Goal: Task Accomplishment & Management: Manage account settings

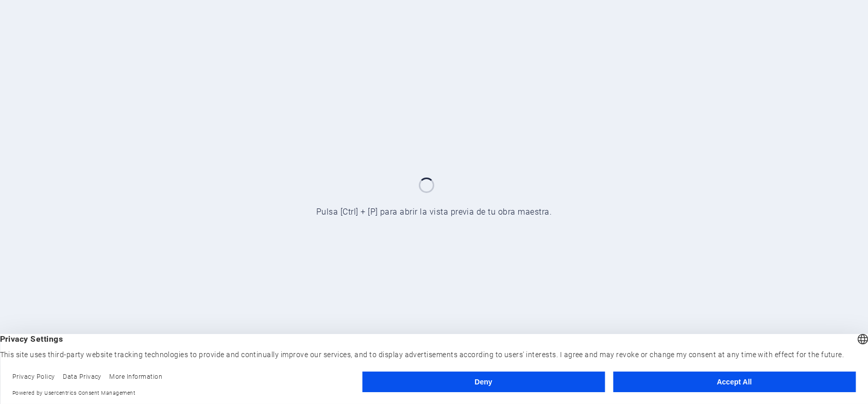
click at [494, 381] on button "Deny" at bounding box center [483, 382] width 243 height 21
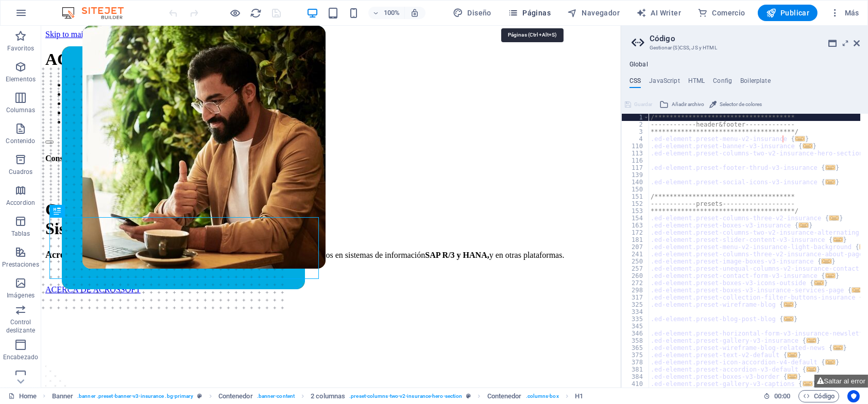
click at [529, 8] on span "Páginas" at bounding box center [529, 13] width 43 height 10
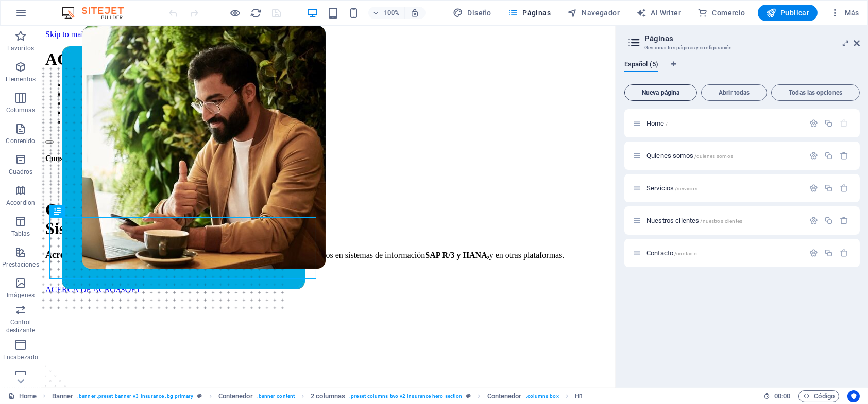
click at [657, 90] on span "Nueva página" at bounding box center [660, 93] width 63 height 6
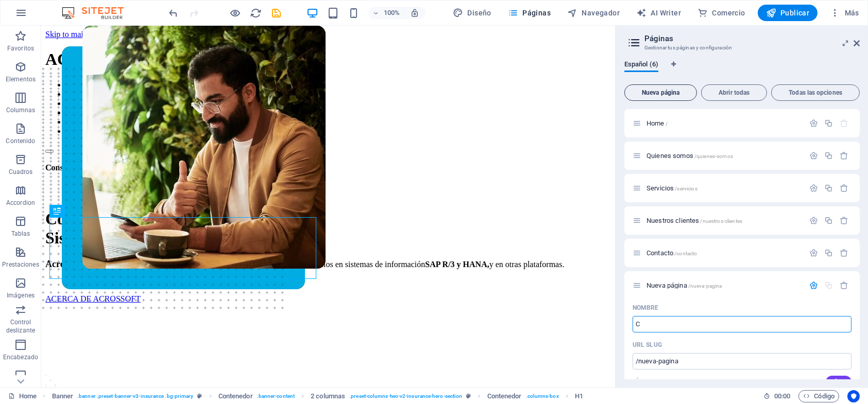
type input "C"
type input "/c"
type input "Clientes"
type input "/clientes"
type input "Clientes"
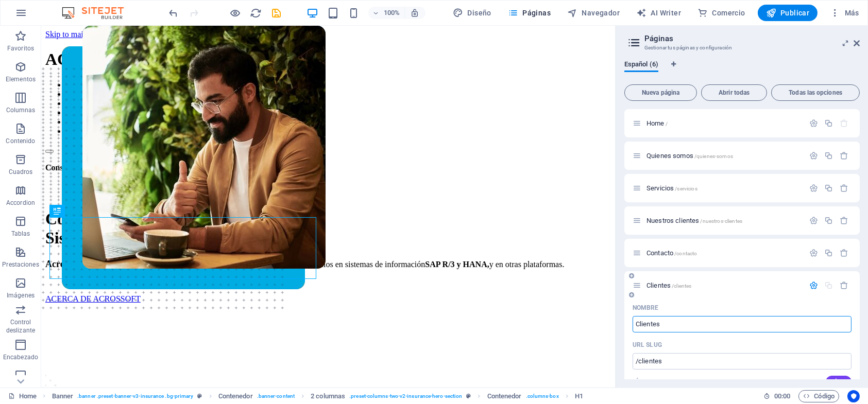
click at [812, 286] on icon "button" at bounding box center [813, 285] width 9 height 9
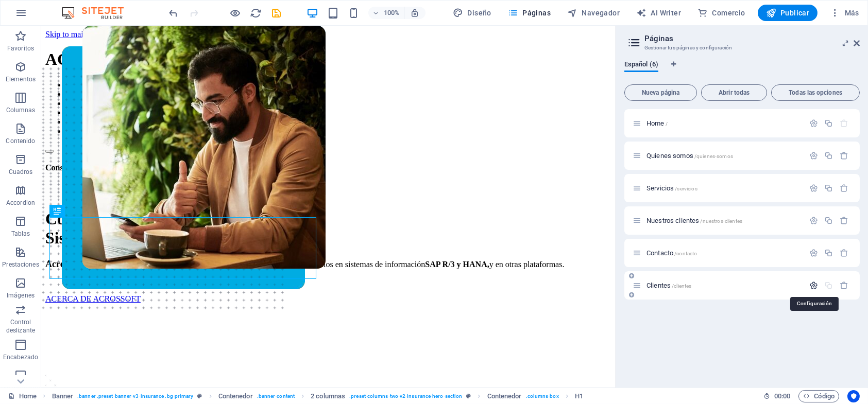
click at [812, 284] on icon "button" at bounding box center [813, 285] width 9 height 9
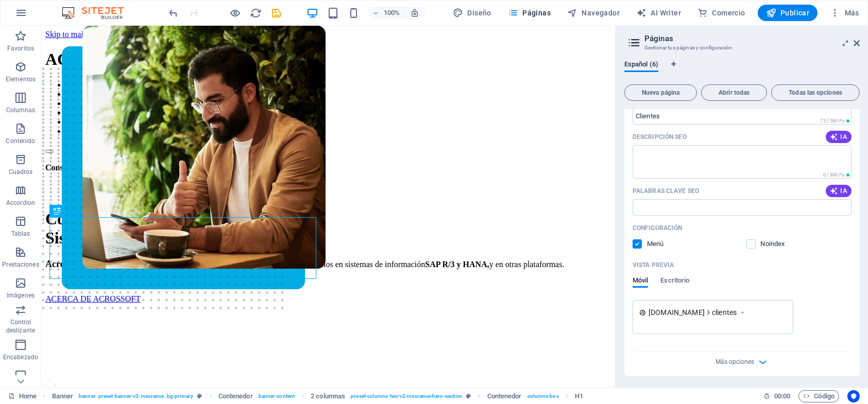
scroll to position [283, 0]
click at [753, 361] on div "Más opciones" at bounding box center [741, 359] width 219 height 16
click at [759, 361] on icon "button" at bounding box center [763, 362] width 12 height 12
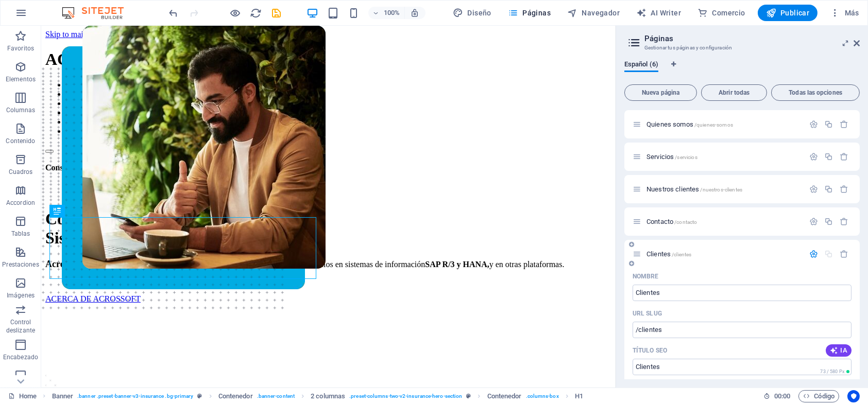
scroll to position [0, 0]
click at [75, 64] on icon "button" at bounding box center [50, 68] width 50 height 9
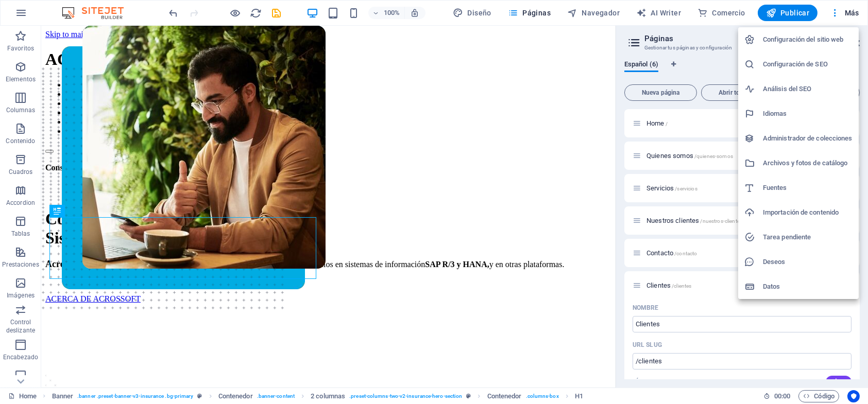
click at [819, 36] on h6 "Configuración del sitio web" at bounding box center [808, 39] width 90 height 12
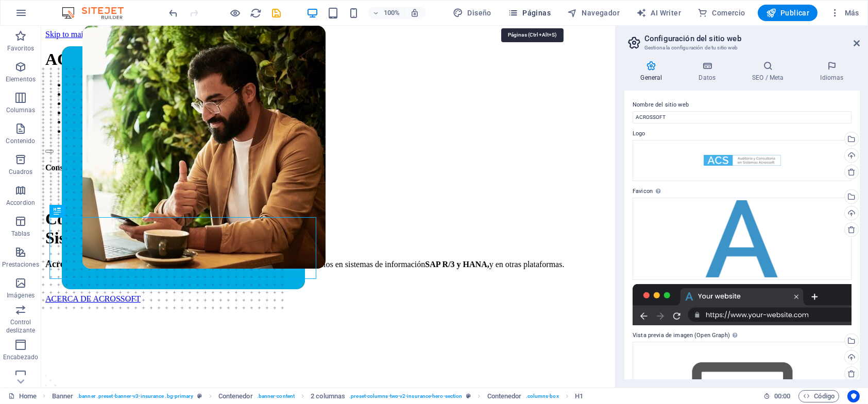
click at [526, 10] on span "Páginas" at bounding box center [529, 13] width 43 height 10
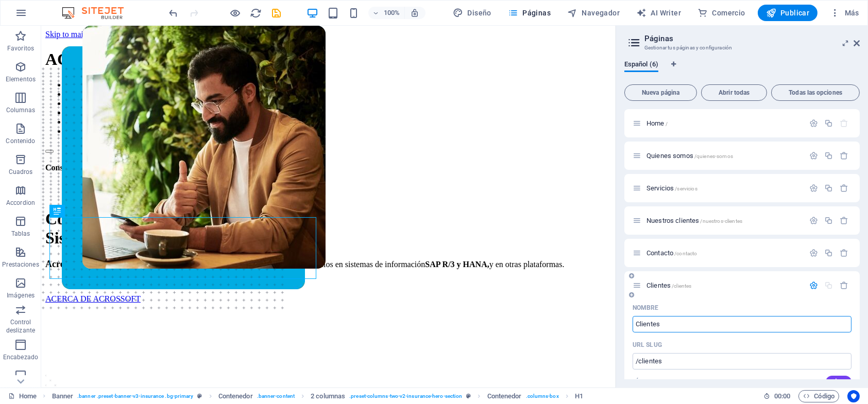
click at [812, 283] on icon "button" at bounding box center [813, 285] width 9 height 9
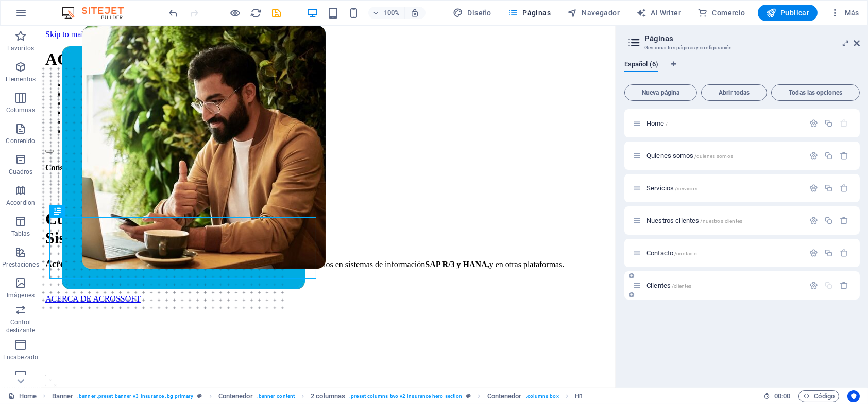
click at [639, 287] on icon at bounding box center [636, 285] width 9 height 9
click at [815, 283] on icon "button" at bounding box center [813, 285] width 9 height 9
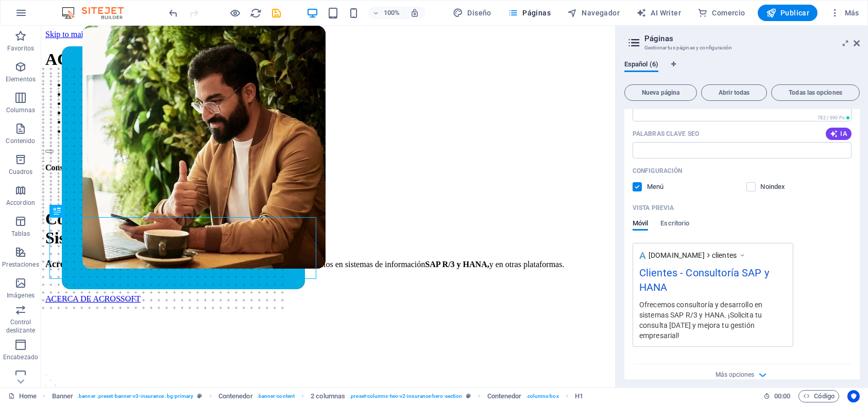
scroll to position [353, 0]
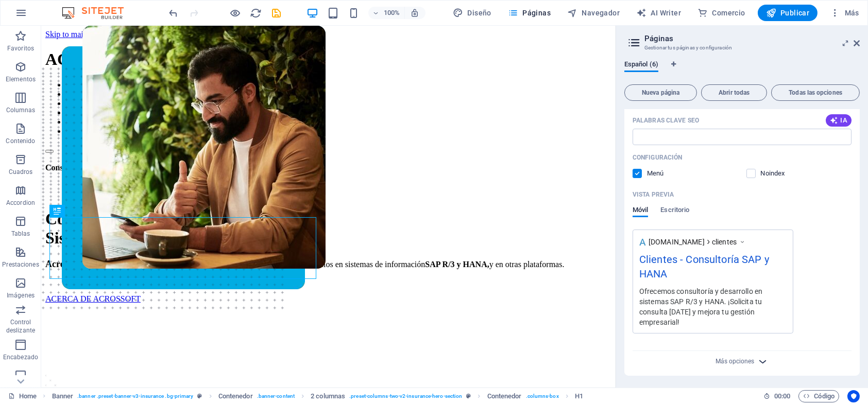
click at [759, 360] on icon "button" at bounding box center [763, 362] width 12 height 12
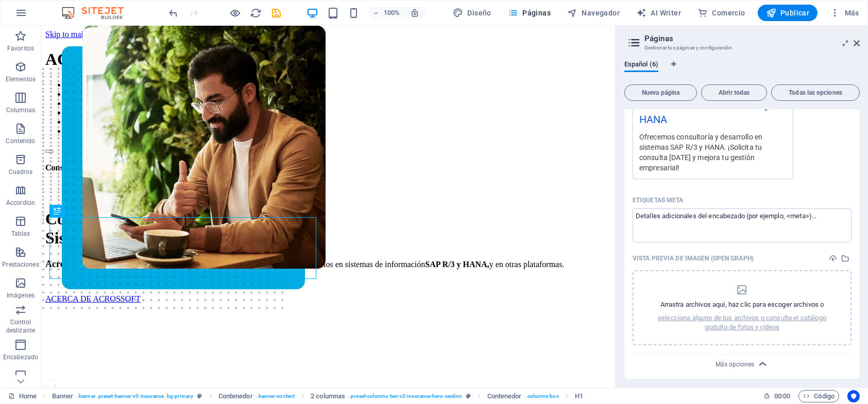
scroll to position [510, 0]
click at [726, 360] on span "Más opciones" at bounding box center [734, 361] width 39 height 7
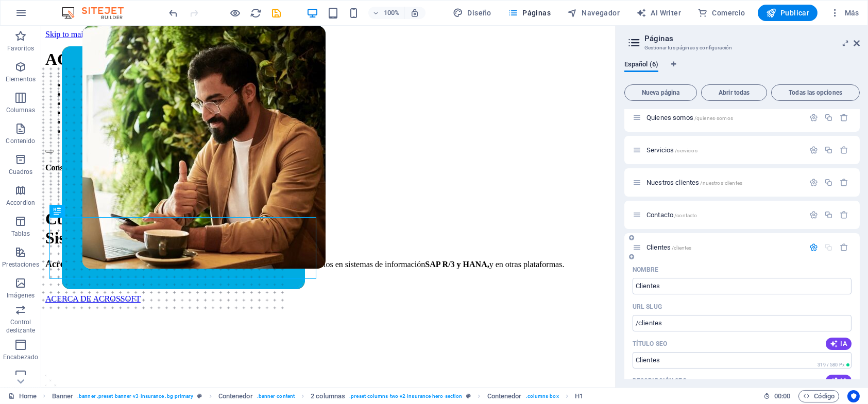
scroll to position [0, 0]
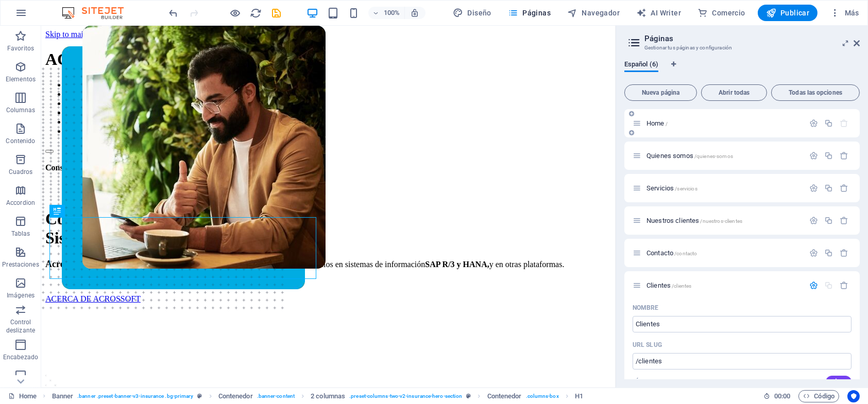
click at [655, 125] on span "Home /" at bounding box center [656, 123] width 21 height 8
click at [657, 125] on span "Home /" at bounding box center [656, 123] width 21 height 8
click at [658, 125] on span "Home /" at bounding box center [656, 123] width 21 height 8
click at [814, 122] on icon "button" at bounding box center [813, 123] width 9 height 9
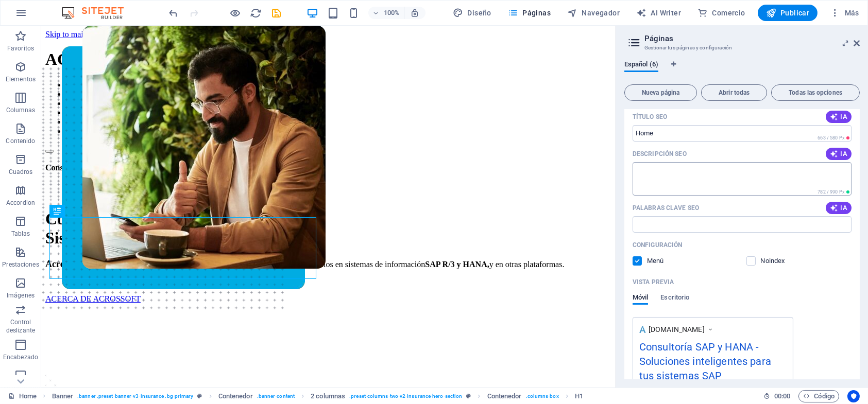
scroll to position [206, 0]
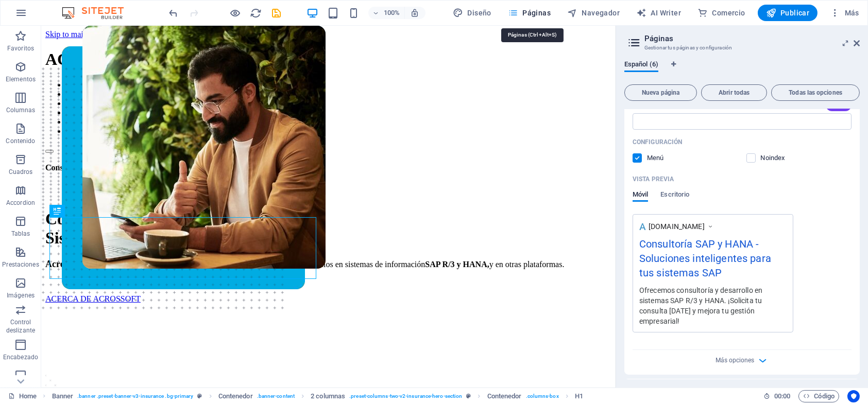
click at [525, 15] on span "Páginas" at bounding box center [529, 13] width 43 height 10
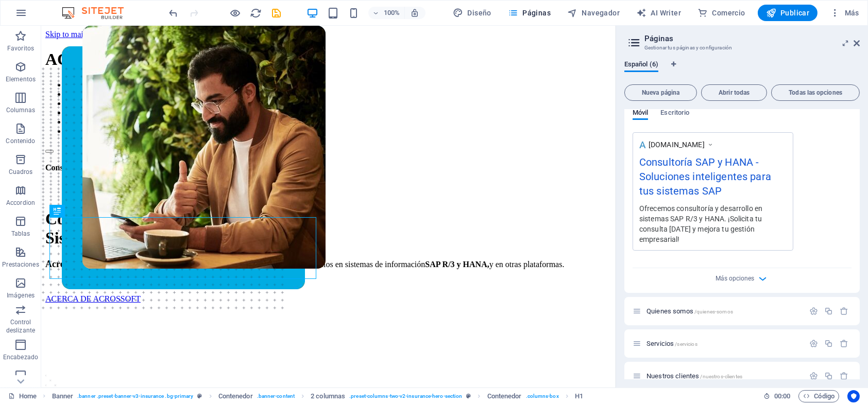
scroll to position [360, 0]
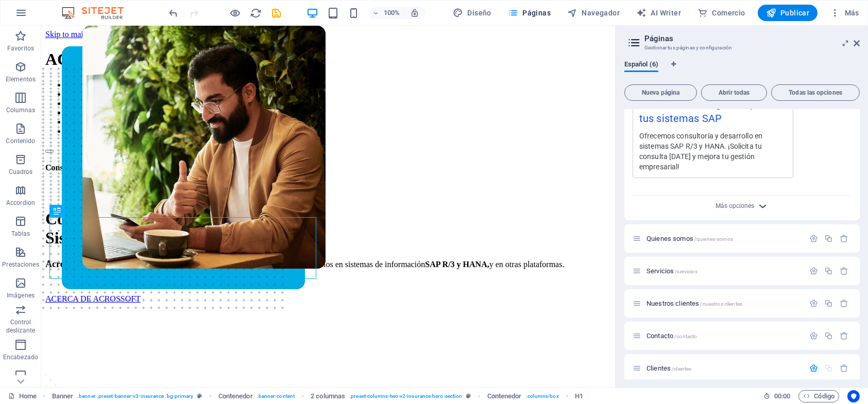
click at [758, 204] on icon "button" at bounding box center [763, 206] width 12 height 12
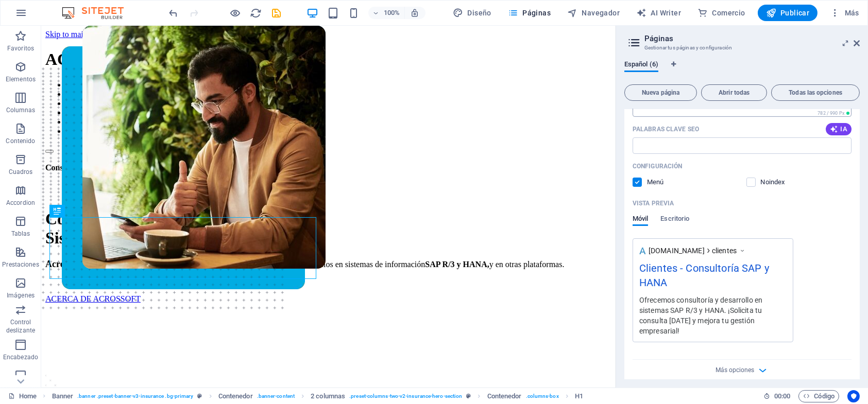
scroll to position [953, 0]
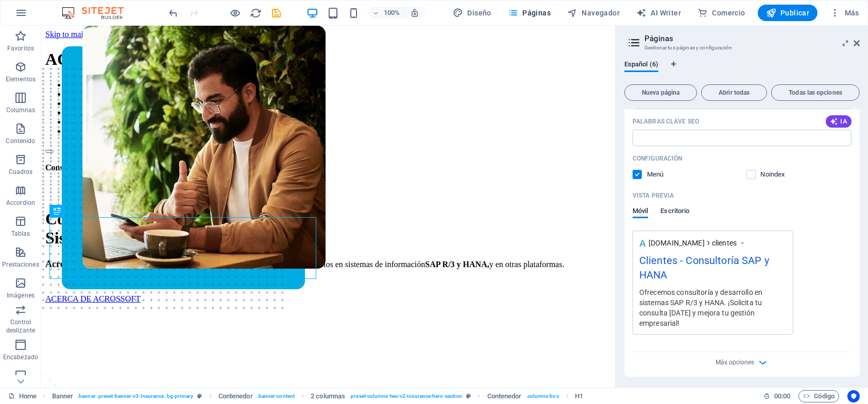
click at [675, 206] on span "Escritorio" at bounding box center [674, 212] width 29 height 14
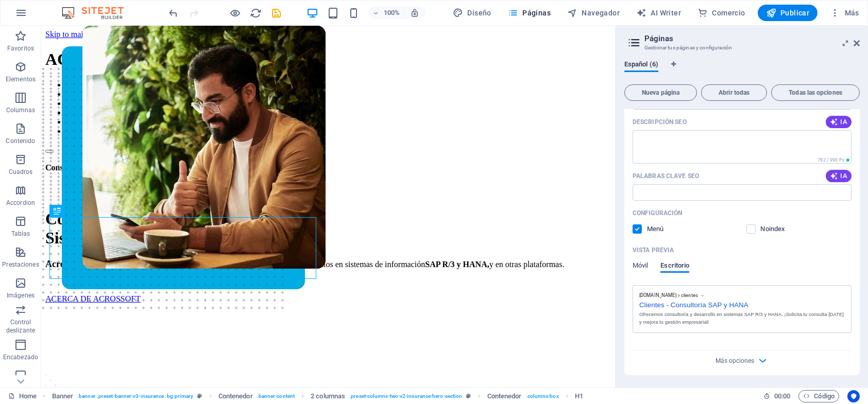
scroll to position [897, 0]
click at [75, 64] on icon "button" at bounding box center [50, 68] width 50 height 9
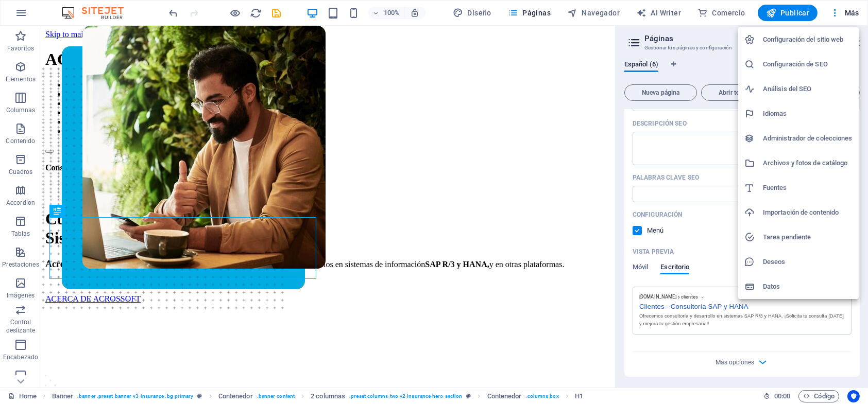
click at [783, 39] on h6 "Configuración del sitio web" at bounding box center [808, 39] width 90 height 12
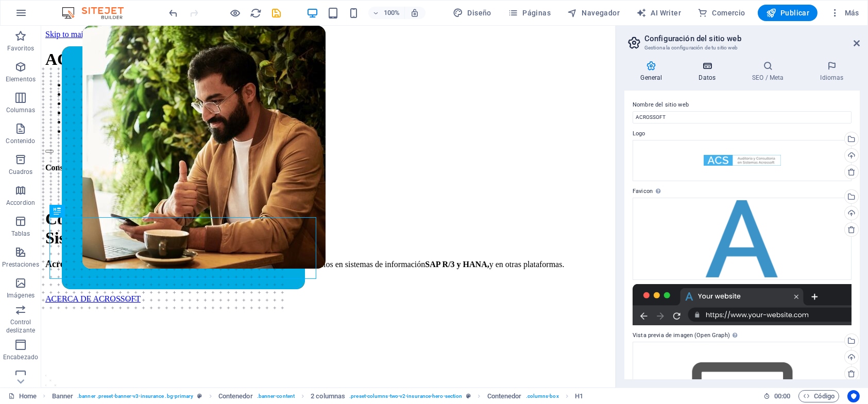
click at [713, 62] on icon at bounding box center [706, 66] width 49 height 10
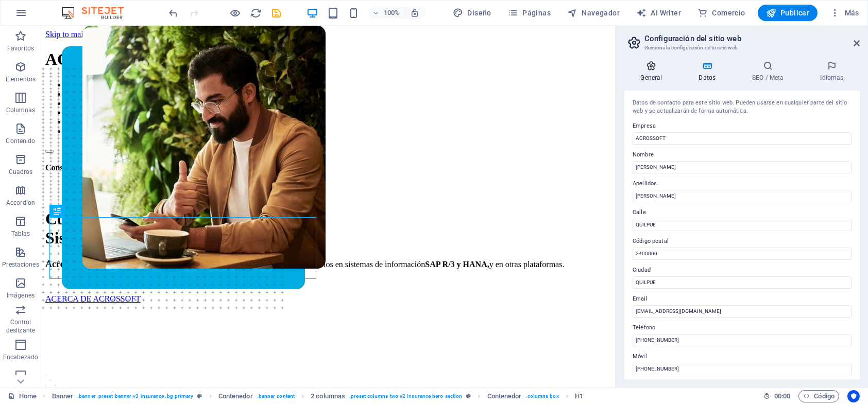
click at [646, 67] on icon at bounding box center [651, 66] width 54 height 10
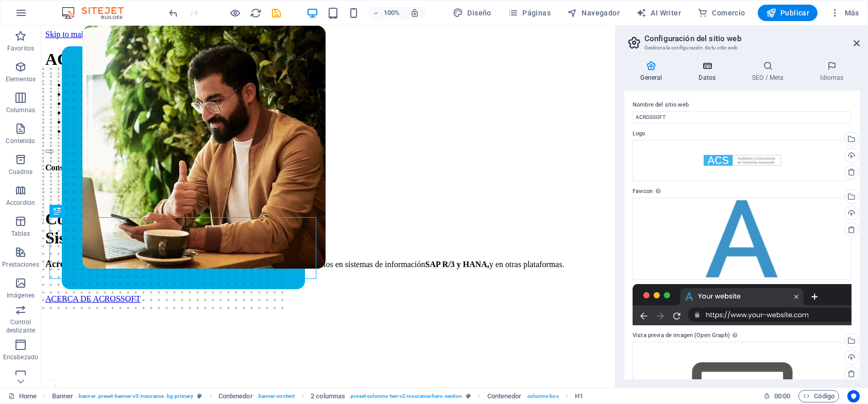
click at [706, 66] on icon at bounding box center [706, 66] width 49 height 10
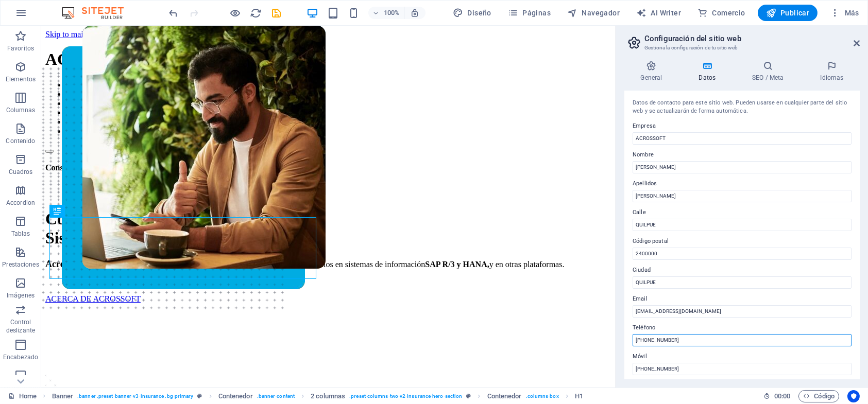
click at [672, 340] on input "+56 9 755862690" at bounding box center [741, 340] width 219 height 12
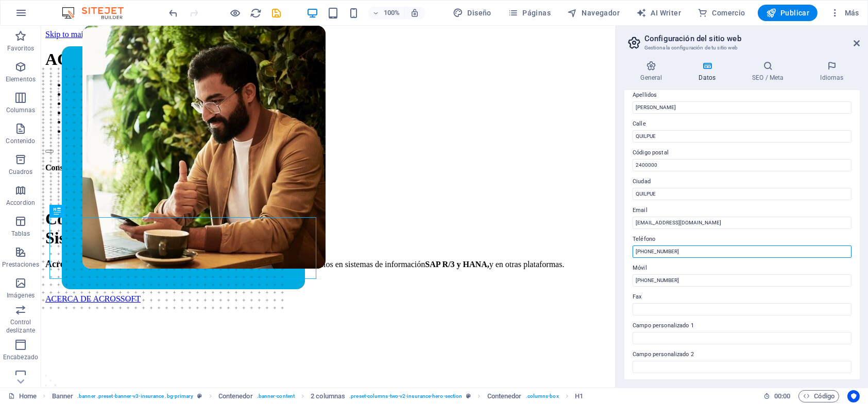
scroll to position [103, 0]
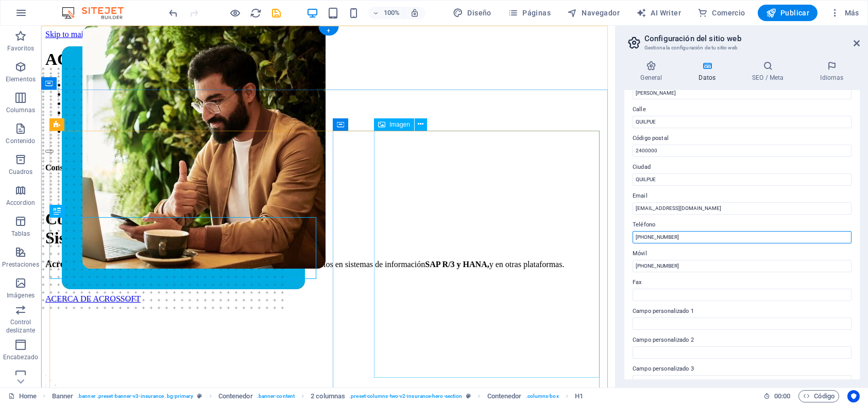
drag, startPoint x: 729, startPoint y: 260, endPoint x: 590, endPoint y: 235, distance: 140.6
type input "+56 9 75586260"
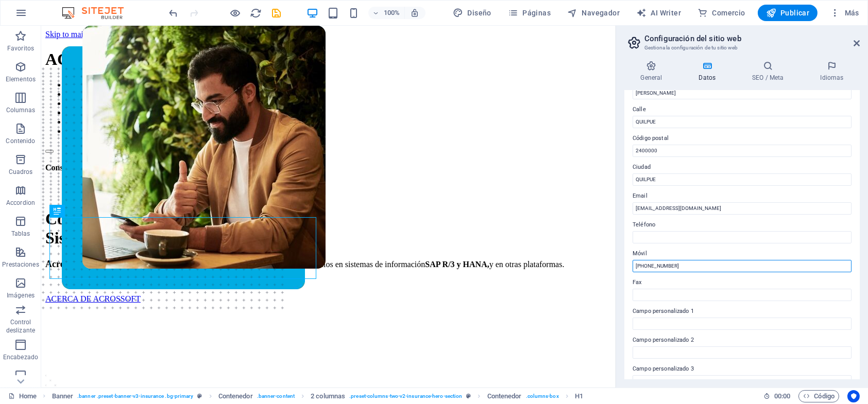
drag, startPoint x: 672, startPoint y: 265, endPoint x: 630, endPoint y: 265, distance: 41.2
click at [630, 265] on div "Datos de contacto para este sitio web. Pueden usarse en cualquier parte del sit…" at bounding box center [741, 235] width 235 height 289
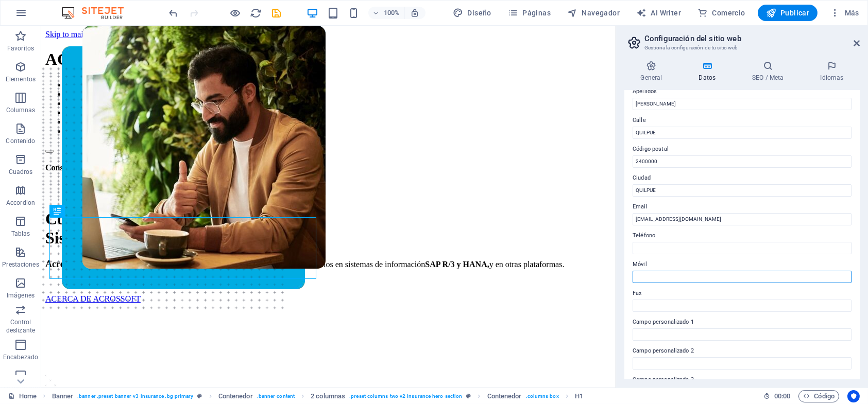
scroll to position [0, 0]
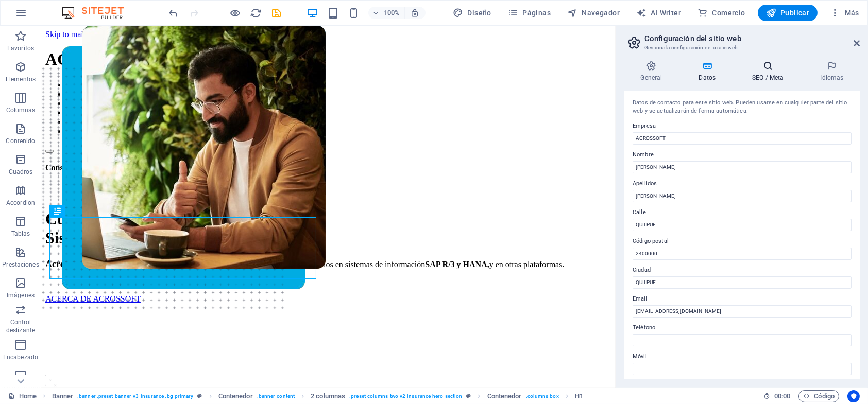
click at [766, 72] on h4 "SEO / Meta" at bounding box center [770, 72] width 68 height 22
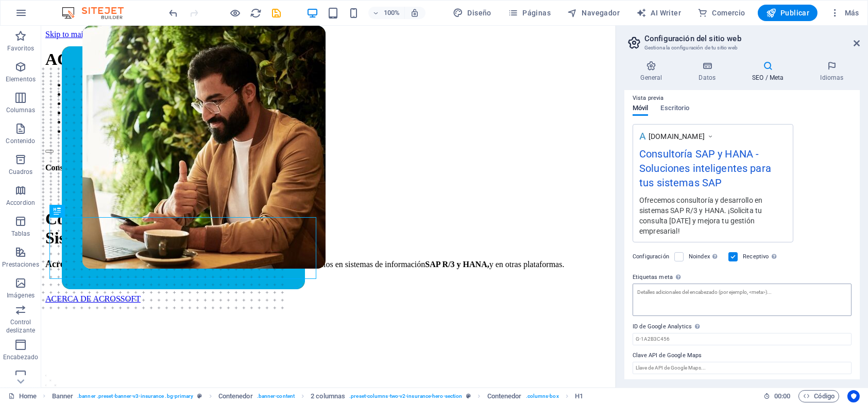
scroll to position [149, 0]
click at [674, 251] on label at bounding box center [678, 254] width 9 height 9
click at [0, 0] on input "Noindex Indica a los buscadores que no incluyan este sitio web en los resultado…" at bounding box center [0, 0] width 0 height 0
click at [678, 254] on label at bounding box center [678, 254] width 9 height 9
click at [0, 0] on input "Noindex Indica a los buscadores que no incluyan este sitio web en los resultado…" at bounding box center [0, 0] width 0 height 0
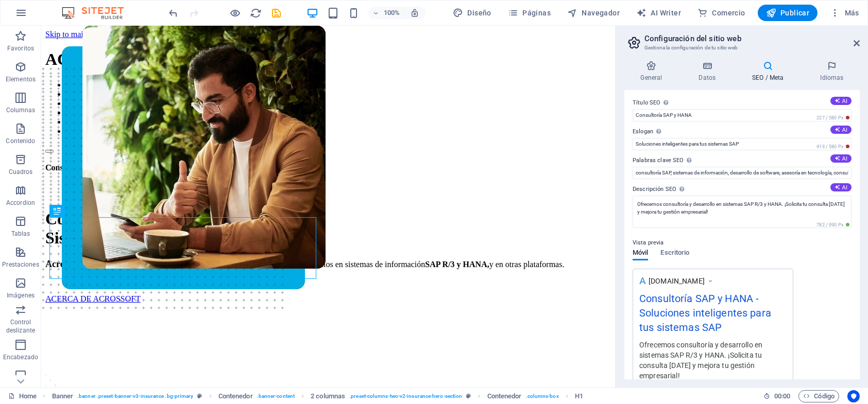
scroll to position [0, 0]
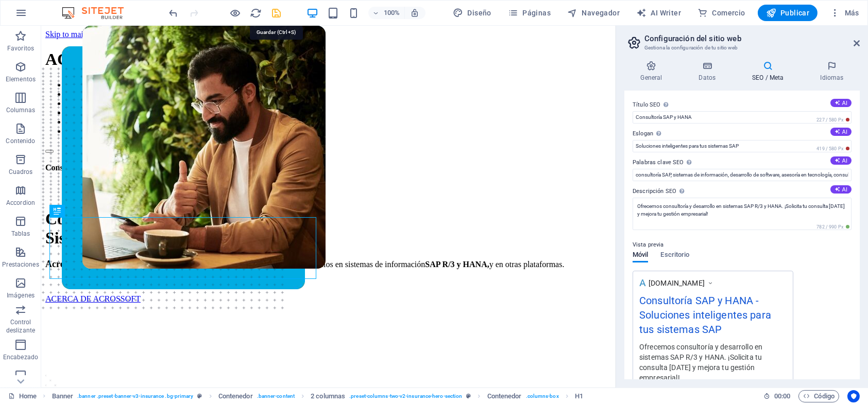
click at [276, 11] on icon "save" at bounding box center [277, 13] width 12 height 12
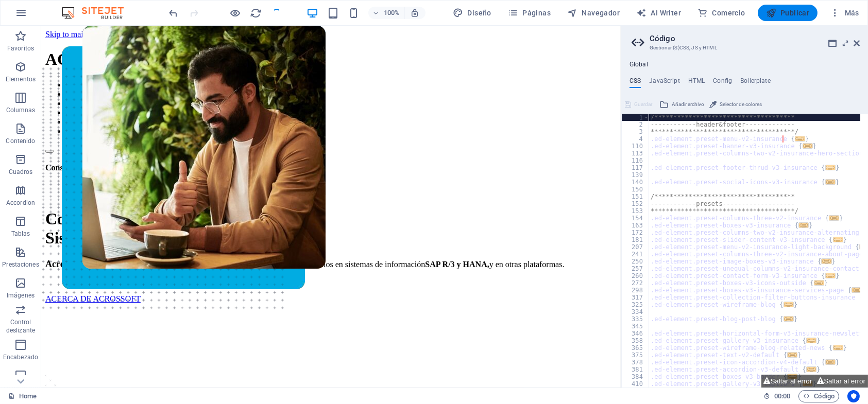
click at [795, 9] on span "Publicar" at bounding box center [788, 13] width 44 height 10
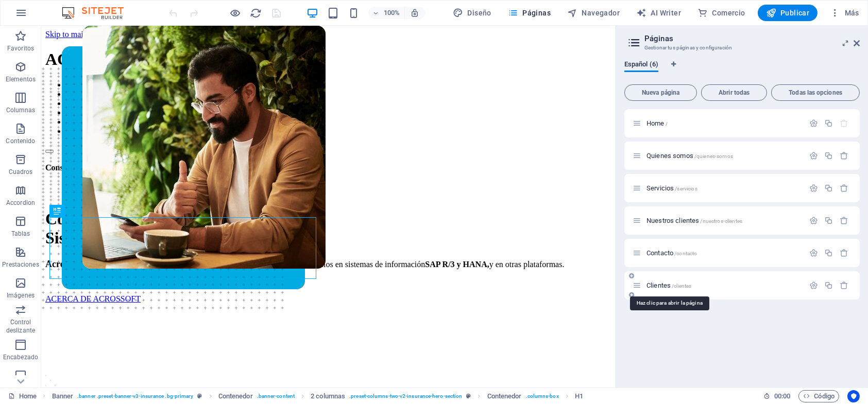
click at [651, 287] on span "Clientes /clientes" at bounding box center [668, 286] width 45 height 8
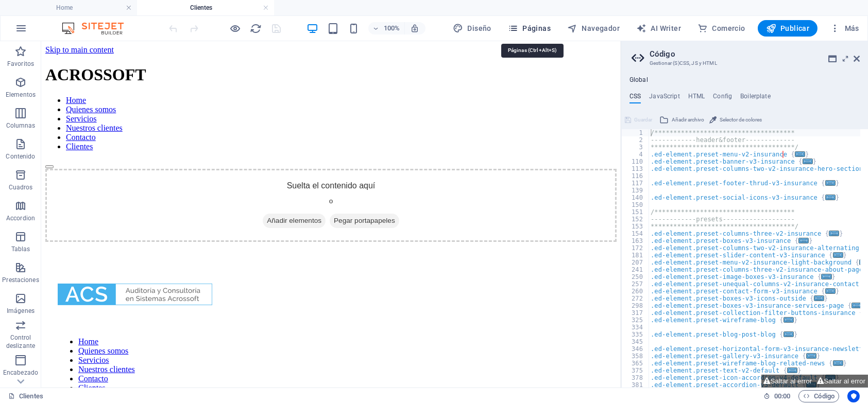
click at [525, 26] on span "Páginas" at bounding box center [529, 28] width 43 height 10
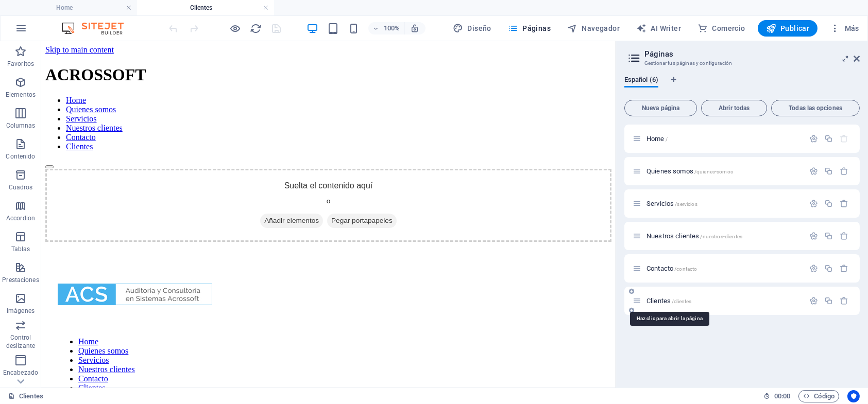
click at [659, 298] on span "Clientes /clientes" at bounding box center [668, 301] width 45 height 8
click at [656, 300] on span "Clientes /clientes" at bounding box center [668, 301] width 45 height 8
click at [814, 301] on icon "button" at bounding box center [813, 301] width 9 height 9
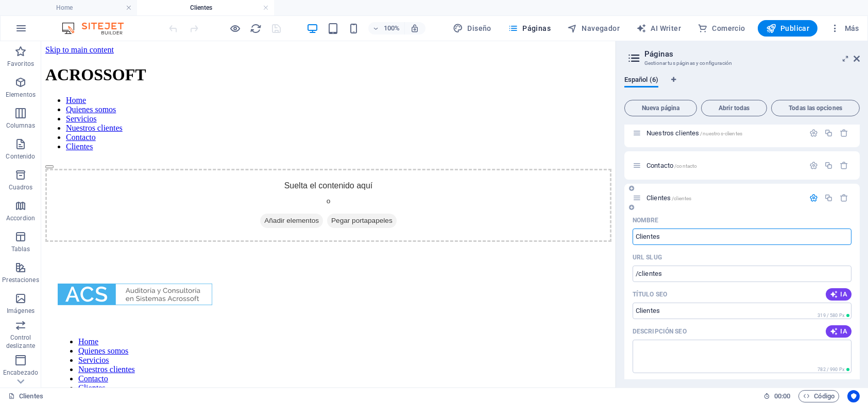
scroll to position [206, 0]
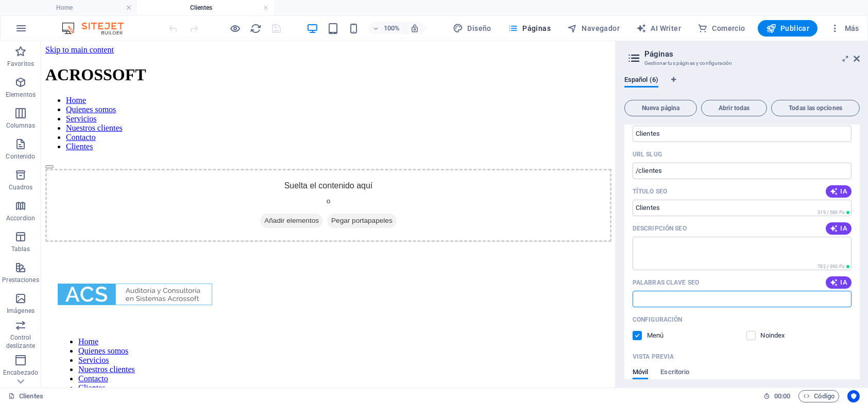
click at [656, 301] on input "Palabras clave SEO" at bounding box center [741, 299] width 219 height 16
click at [651, 303] on input "Palabras clave SEO" at bounding box center [741, 299] width 219 height 16
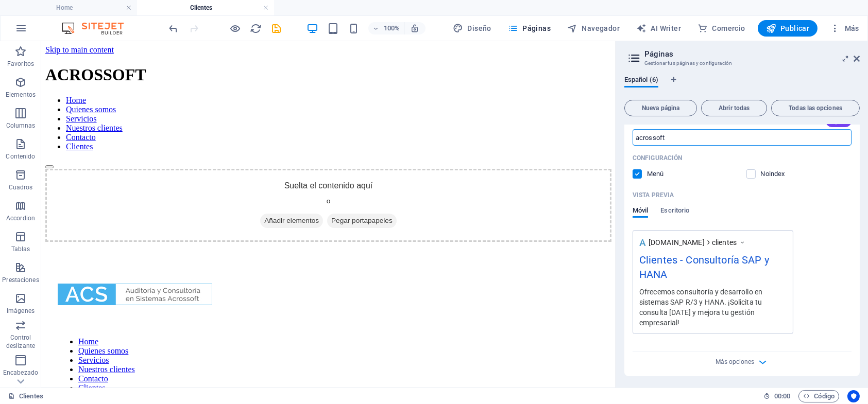
scroll to position [368, 0]
type input "acrossoft"
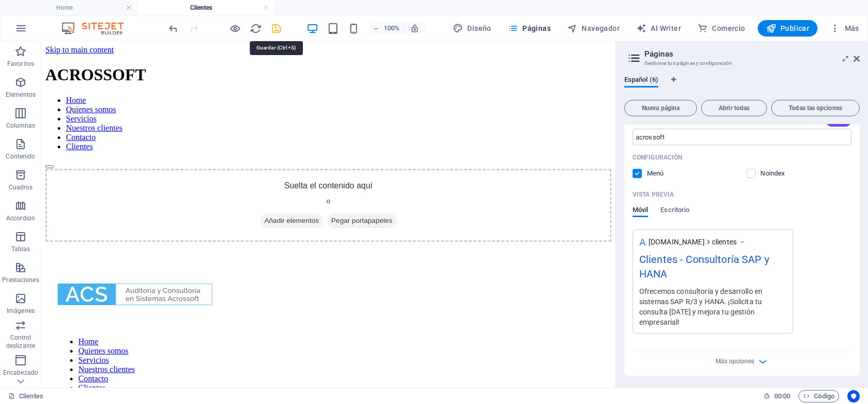
click at [273, 26] on icon "save" at bounding box center [277, 29] width 12 height 12
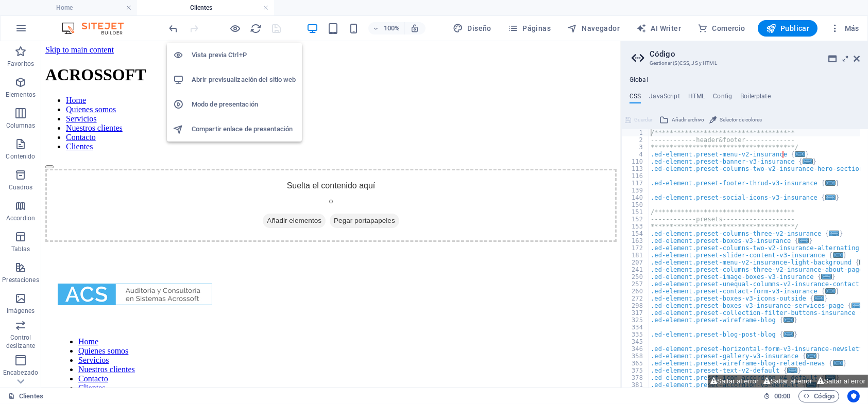
click at [233, 79] on h6 "Abrir previsualización del sitio web" at bounding box center [244, 80] width 104 height 12
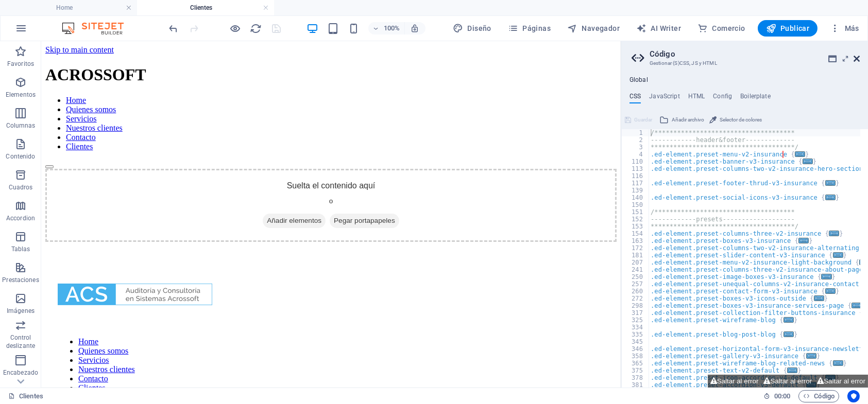
click at [854, 57] on icon at bounding box center [856, 59] width 6 height 8
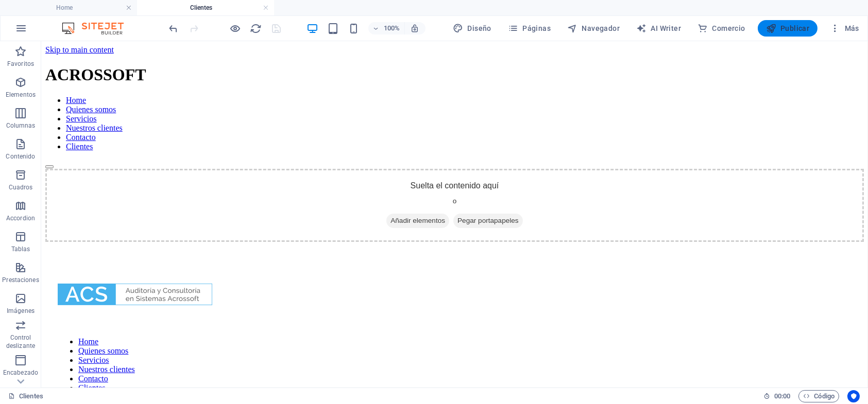
click at [796, 25] on span "Publicar" at bounding box center [788, 28] width 44 height 10
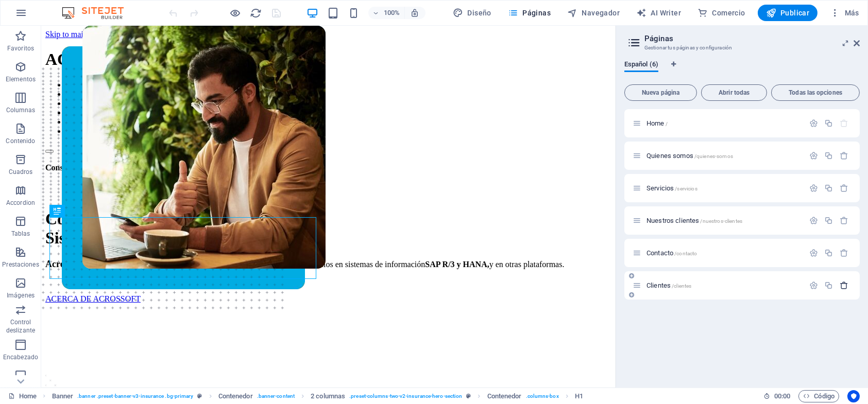
click at [846, 285] on icon "button" at bounding box center [843, 285] width 9 height 9
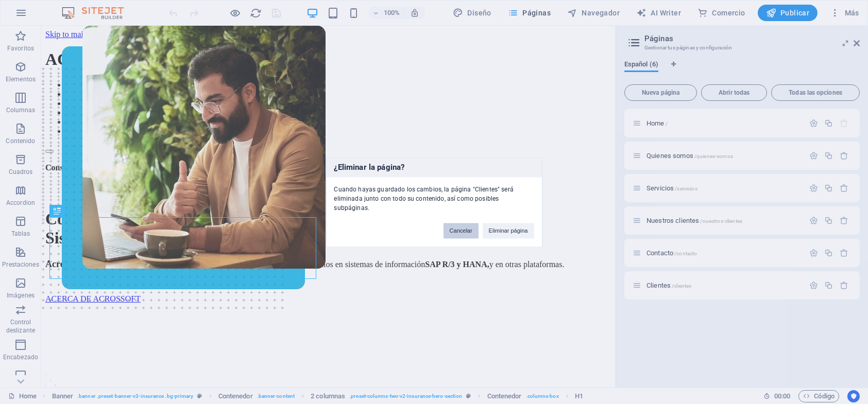
click at [455, 223] on button "Cancelar" at bounding box center [460, 230] width 35 height 15
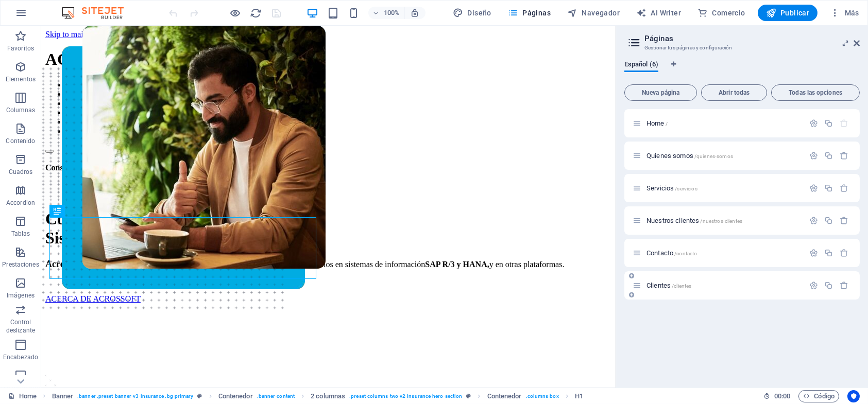
click at [646, 283] on span "Clientes /clientes" at bounding box center [668, 286] width 45 height 8
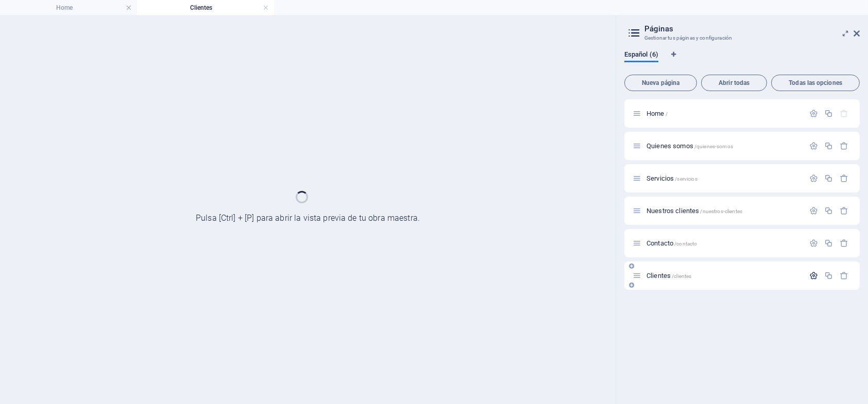
click at [812, 271] on div "Home / Quienes somos /quienes-somos Servicios /servicios Nuestros clientes /nue…" at bounding box center [741, 194] width 235 height 191
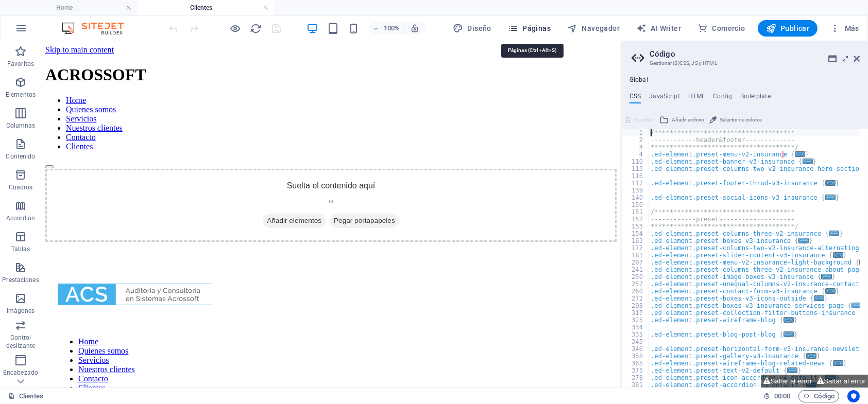
click at [510, 24] on button "Páginas" at bounding box center [529, 28] width 51 height 16
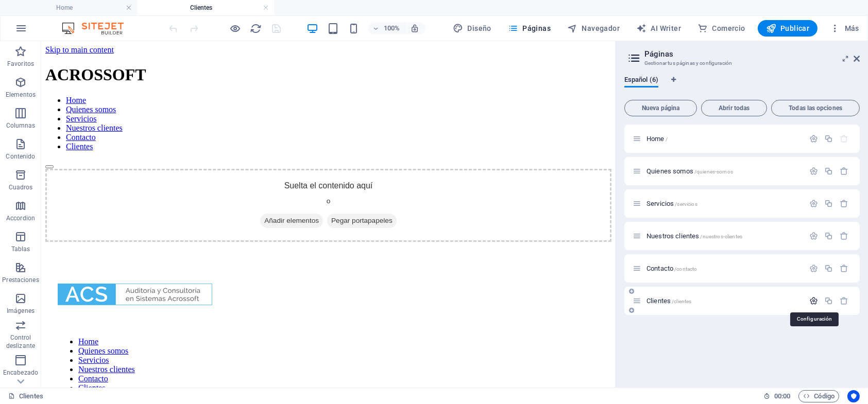
click at [811, 301] on icon "button" at bounding box center [813, 301] width 9 height 9
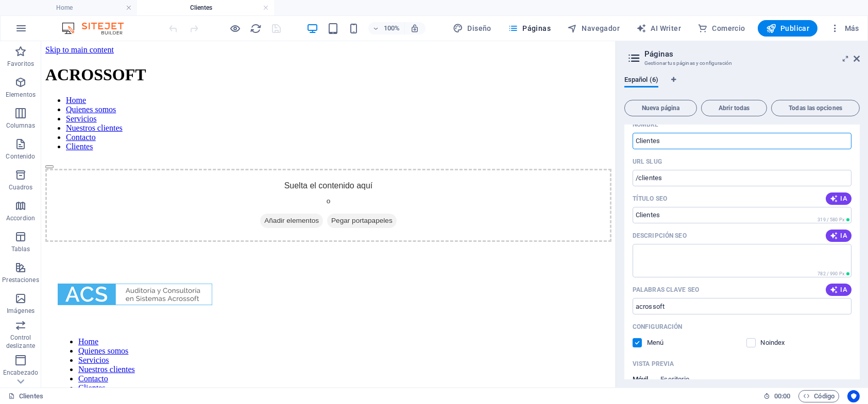
scroll to position [206, 0]
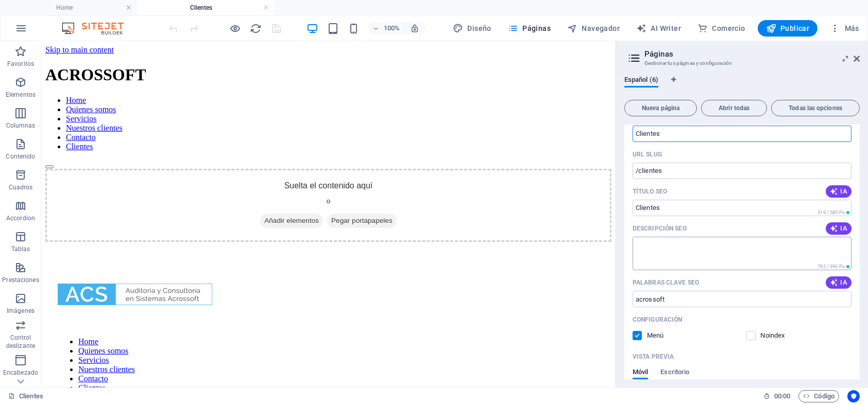
click at [655, 244] on textarea "Descripción SEO" at bounding box center [741, 253] width 219 height 33
type textarea "Ingrese Clave"
click at [272, 23] on icon "save" at bounding box center [277, 29] width 12 height 12
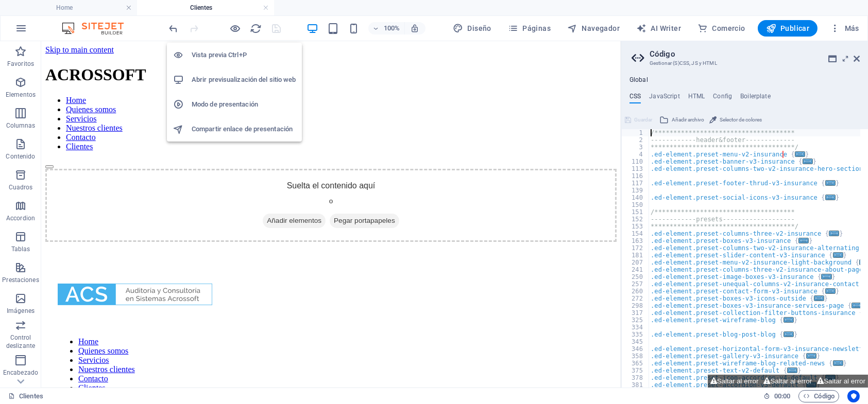
click at [225, 74] on h6 "Abrir previsualización del sitio web" at bounding box center [244, 80] width 104 height 12
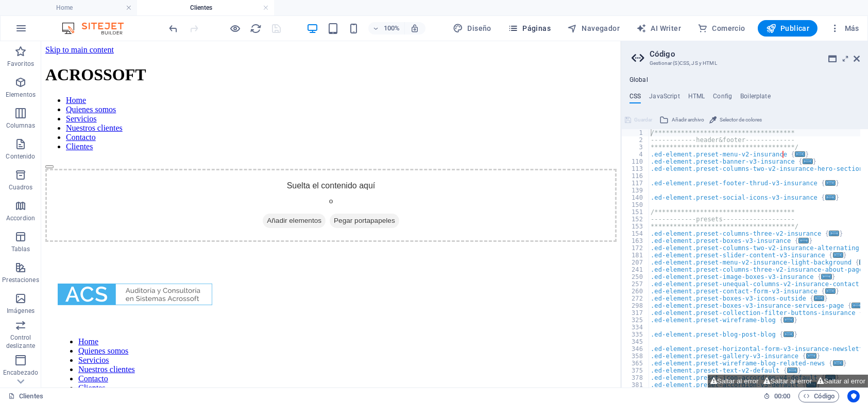
click at [525, 22] on button "Páginas" at bounding box center [529, 28] width 51 height 16
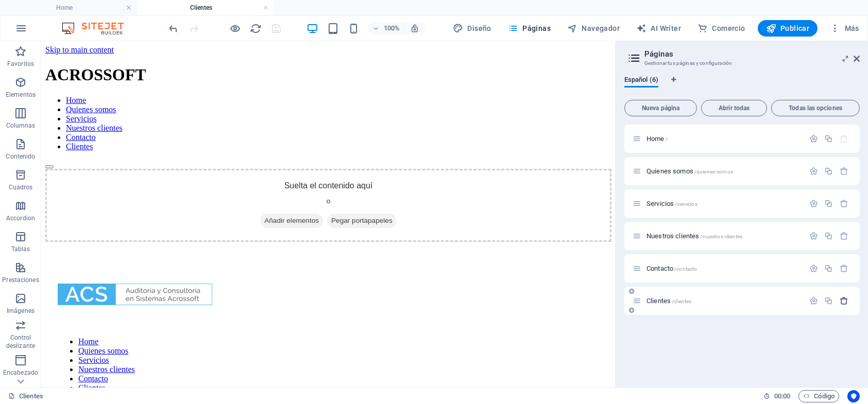
click at [841, 298] on icon "button" at bounding box center [843, 301] width 9 height 9
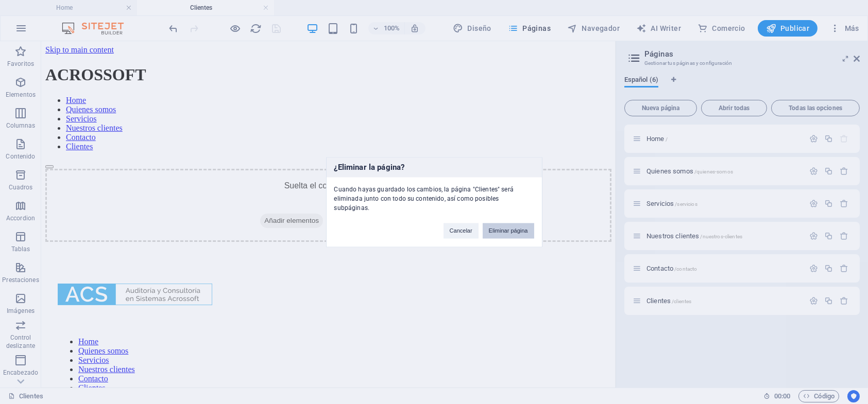
drag, startPoint x: 507, startPoint y: 218, endPoint x: 466, endPoint y: 192, distance: 48.6
click at [507, 223] on button "Eliminar página" at bounding box center [508, 230] width 51 height 15
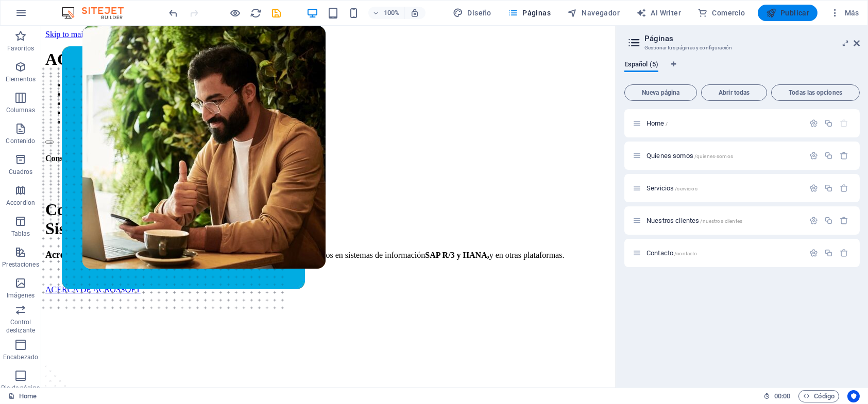
click at [787, 15] on span "Publicar" at bounding box center [788, 13] width 44 height 10
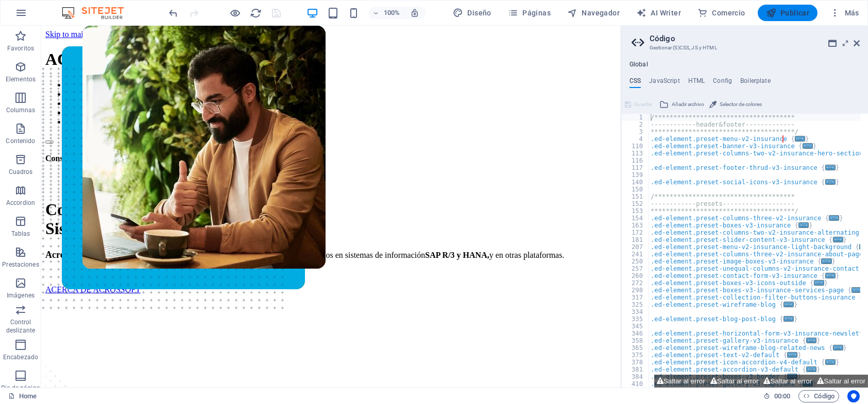
click at [790, 11] on span "Publicar" at bounding box center [788, 13] width 44 height 10
